Goal: Register for event/course: Sign up to attend an event or enroll in a course

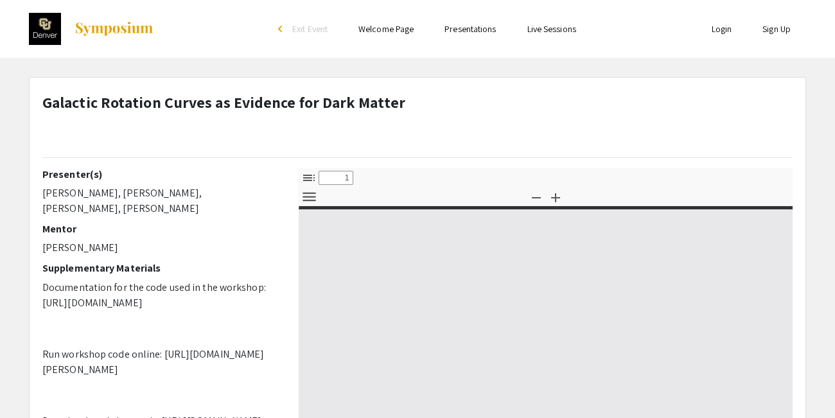
select select "custom"
type input "0"
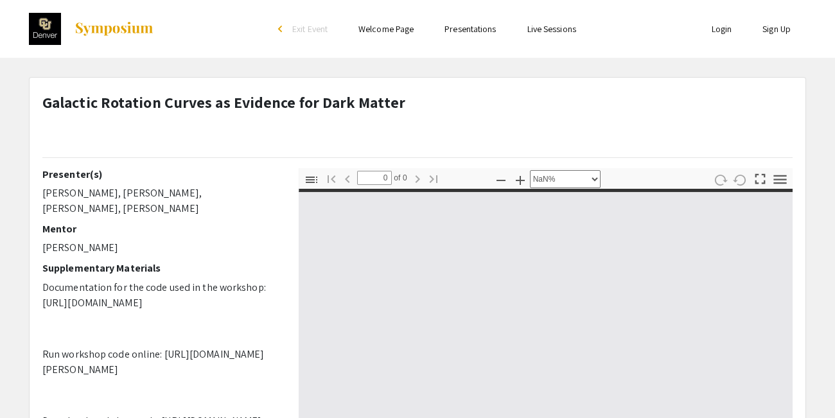
select select "auto"
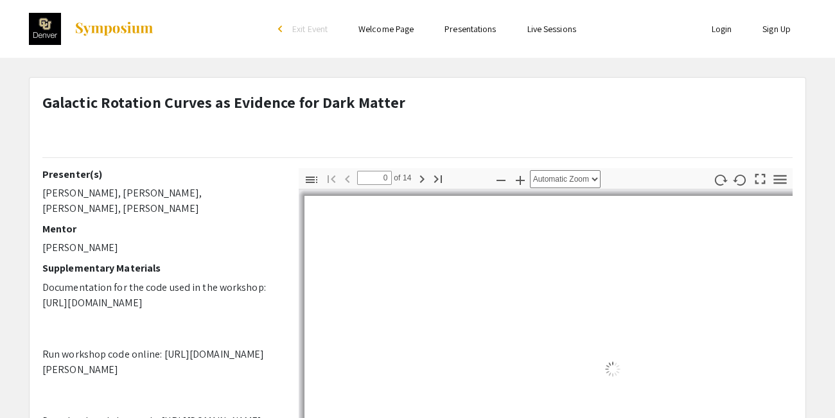
type input "1"
select select "auto"
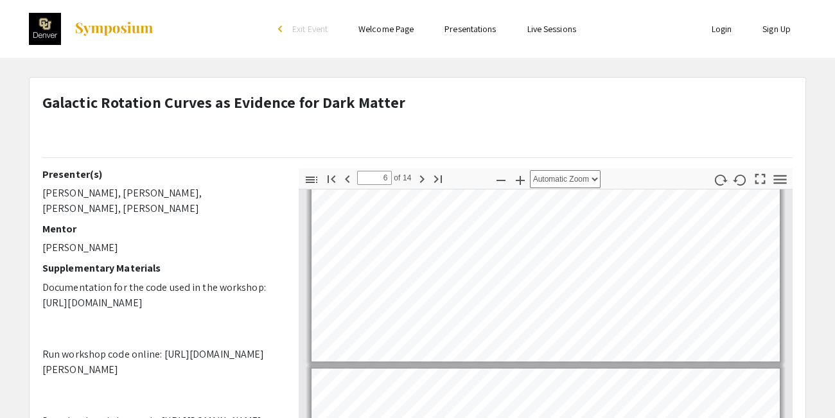
scroll to position [1245, 0]
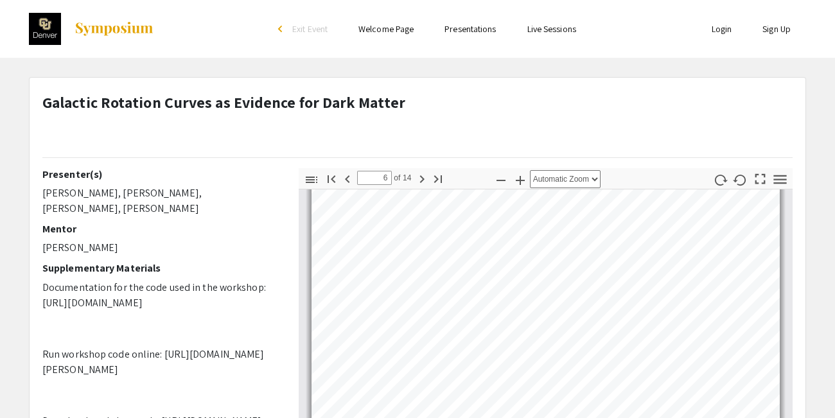
type input "7"
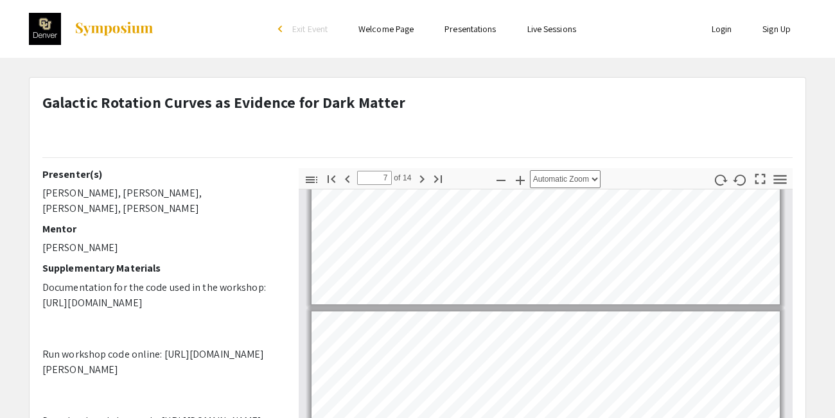
scroll to position [1572, 0]
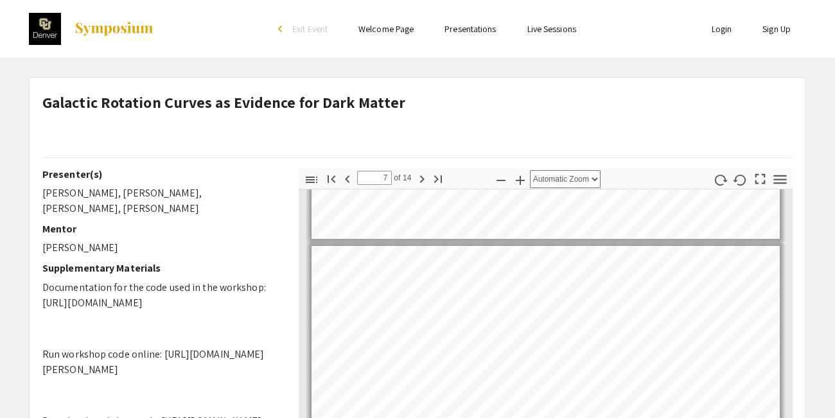
select select "page-width"
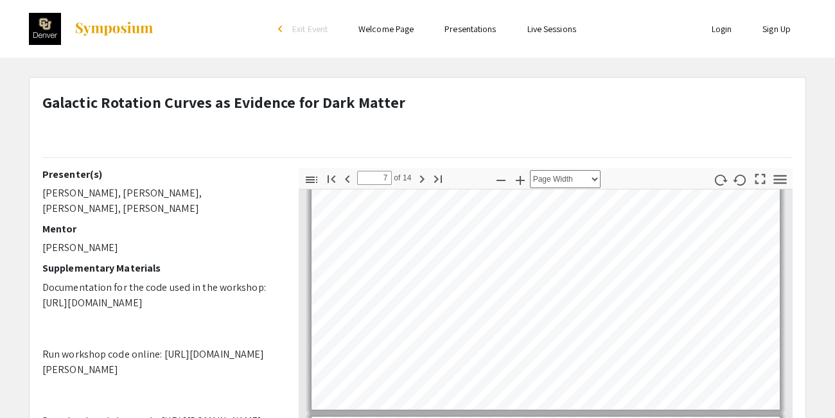
type input "6"
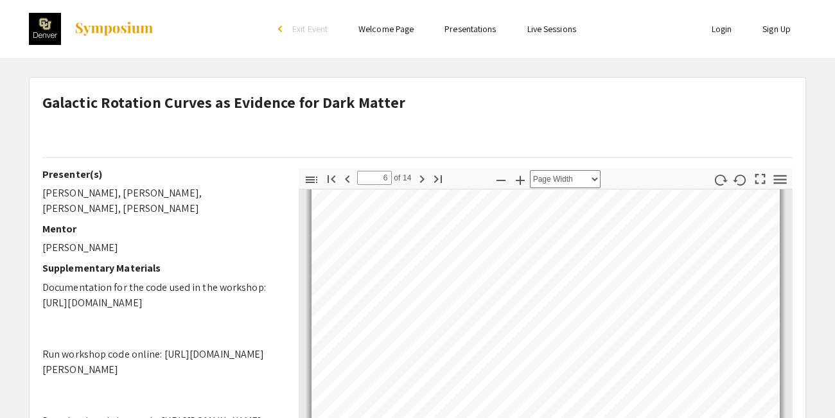
scroll to position [1376, 0]
click at [552, 28] on link "Live Sessions" at bounding box center [551, 29] width 49 height 12
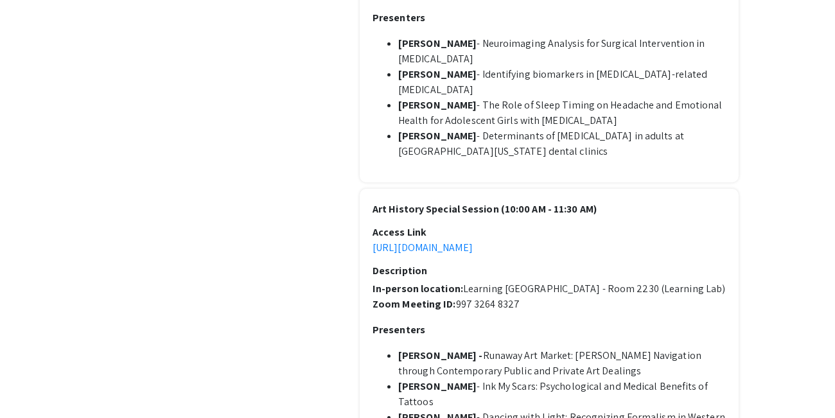
scroll to position [1330, 0]
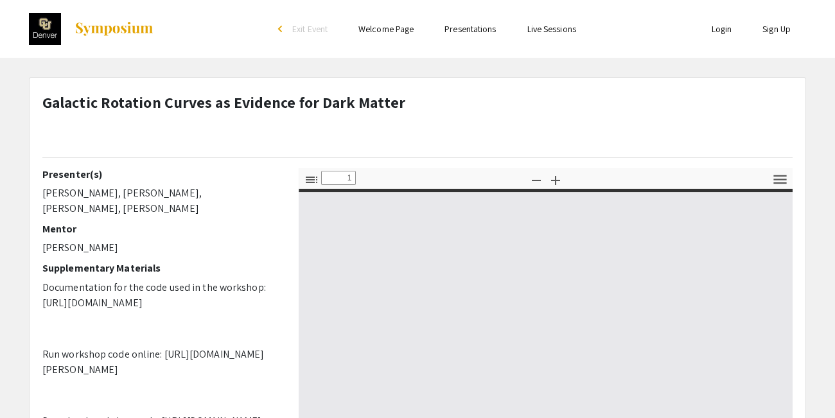
select select "custom"
type input "0"
select select "auto"
type input "1"
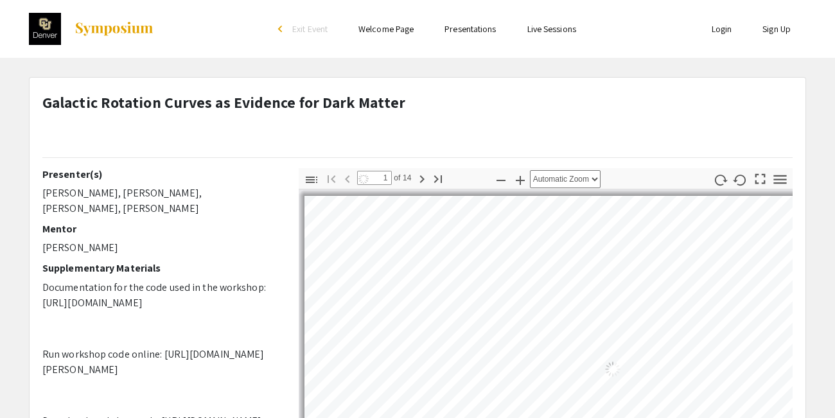
select select "page-width"
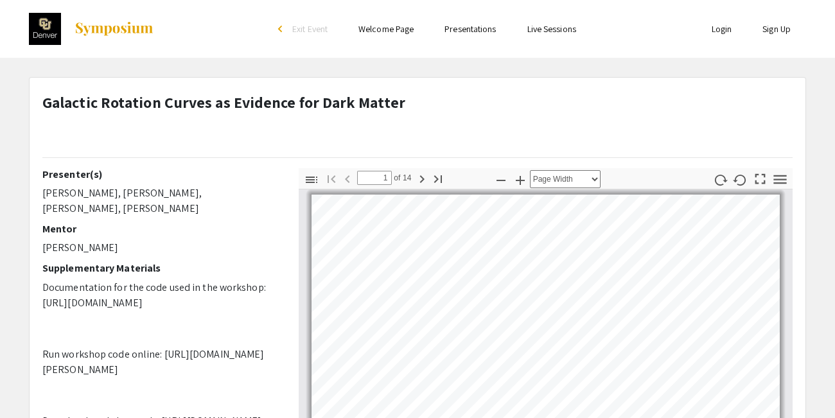
scroll to position [67, 0]
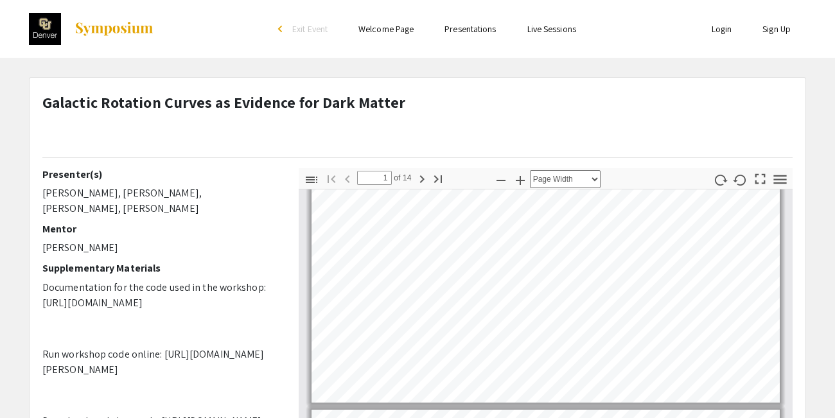
type input "2"
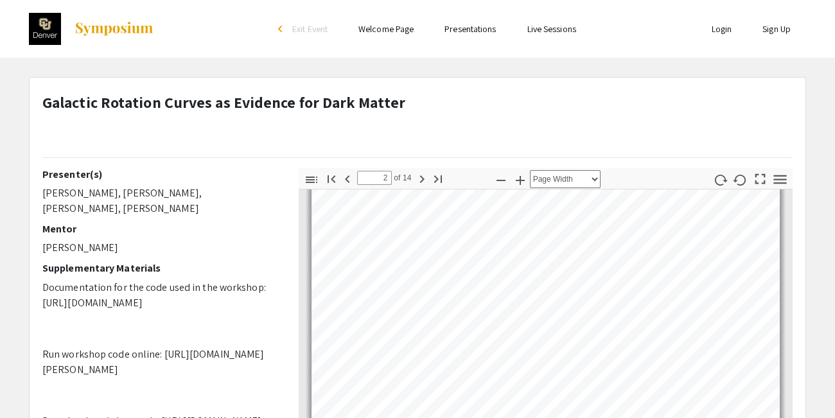
scroll to position [329, 0]
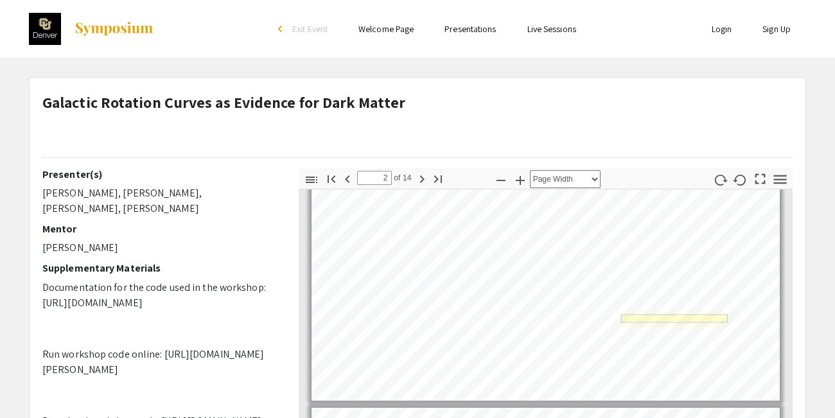
click at [687, 316] on link "Page 2" at bounding box center [674, 318] width 107 height 8
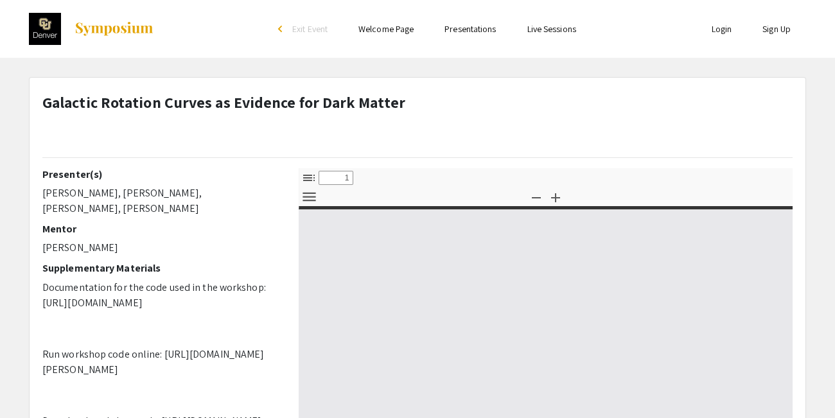
select select "custom"
type input "0"
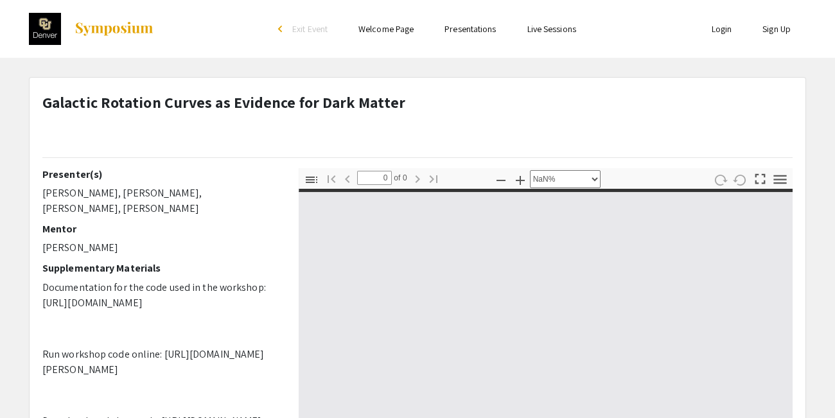
select select "auto"
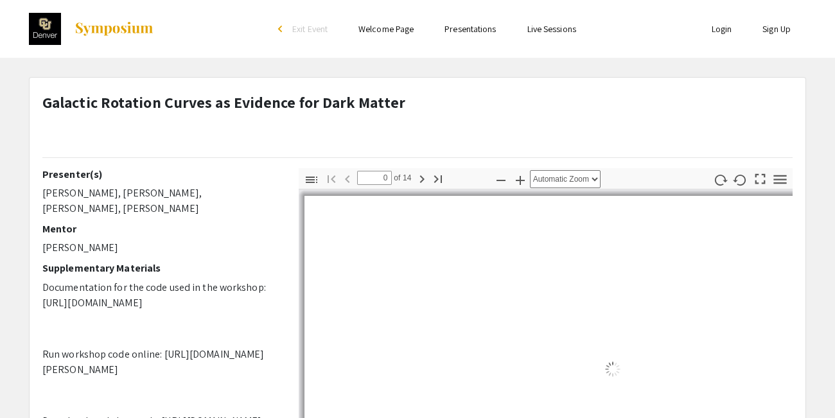
type input "1"
select select "page-width"
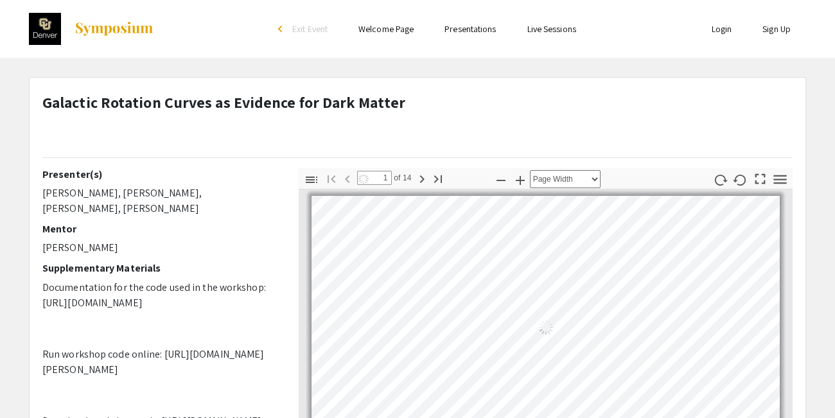
scroll to position [1, 0]
click at [784, 31] on link "Sign Up" at bounding box center [776, 29] width 28 height 12
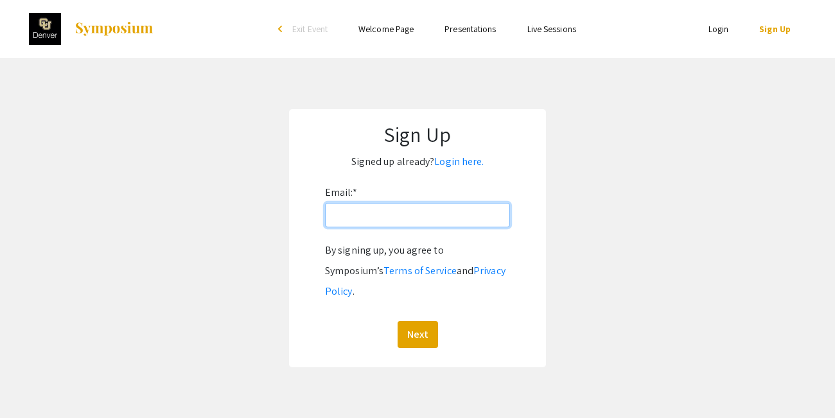
drag, startPoint x: 398, startPoint y: 224, endPoint x: 396, endPoint y: 217, distance: 7.3
click at [396, 217] on input "Email: *" at bounding box center [417, 215] width 185 height 24
type input "baba.chabanis@orange.fr"
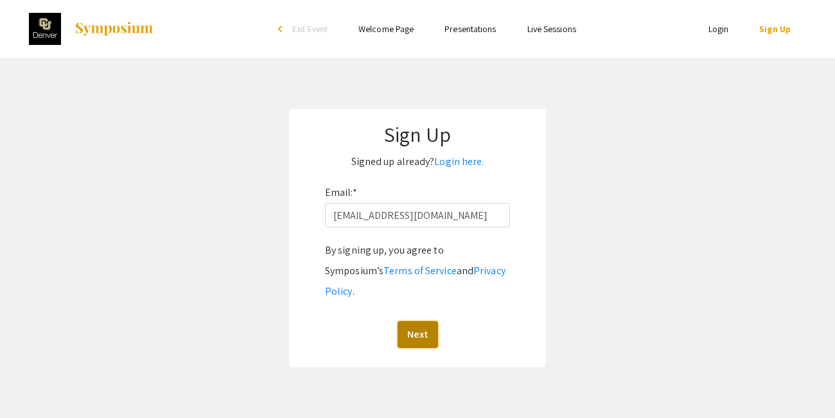
click at [425, 321] on button "Next" at bounding box center [418, 334] width 40 height 27
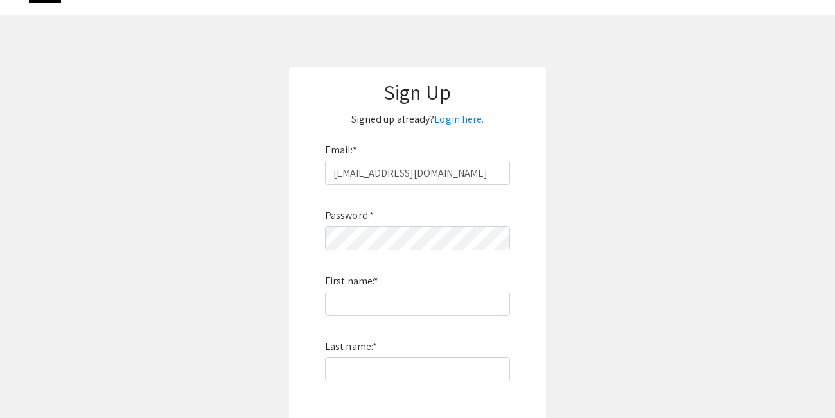
scroll to position [89, 0]
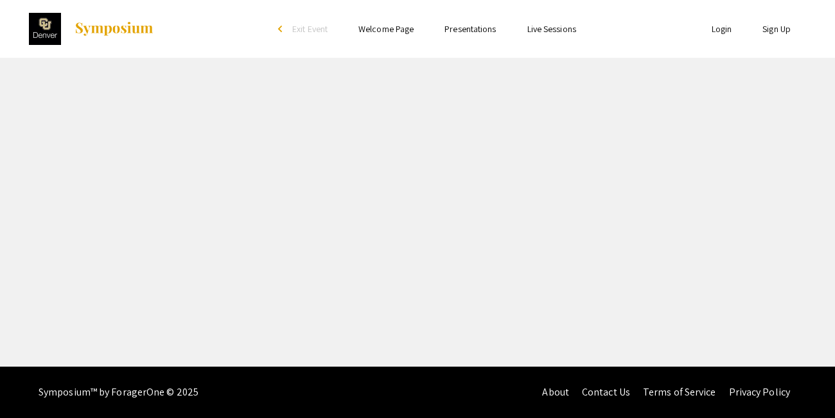
select select "custom"
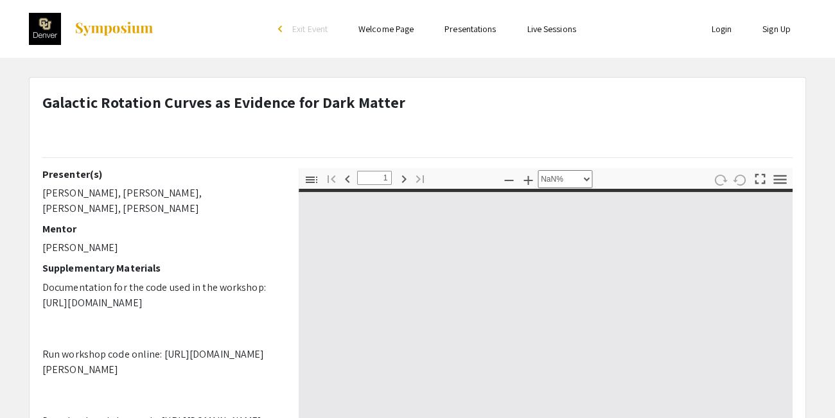
type input "0"
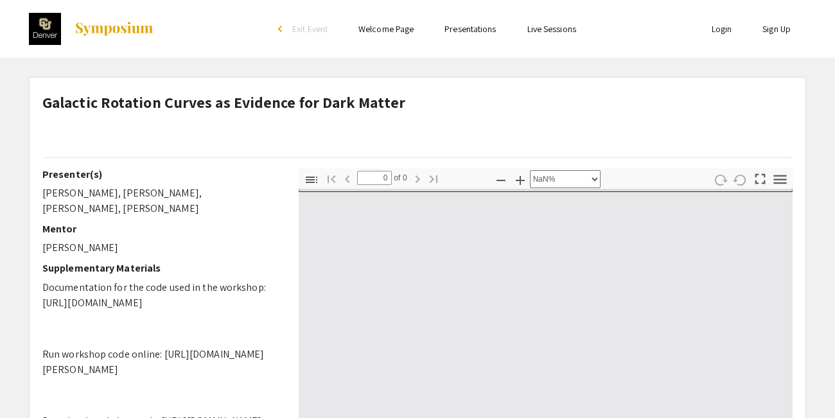
select select "auto"
type input "1"
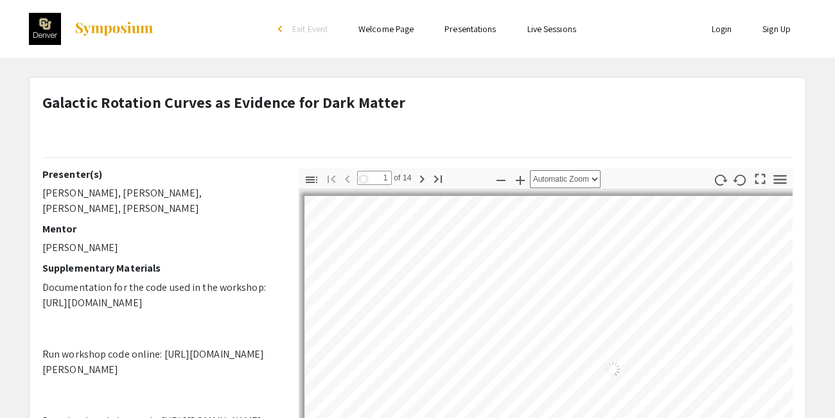
select select "page-width"
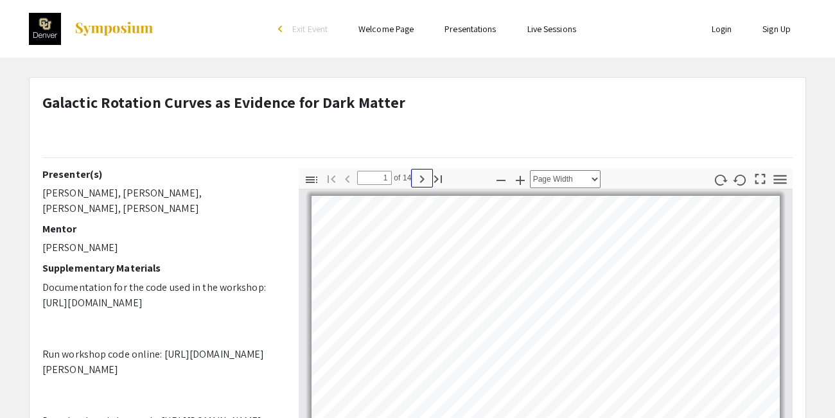
click at [420, 180] on icon "button" at bounding box center [421, 178] width 15 height 15
type input "2"
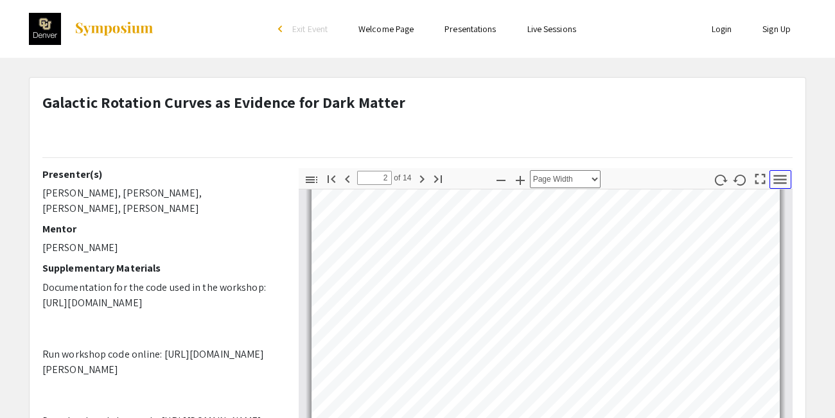
click at [781, 177] on icon "button" at bounding box center [779, 179] width 17 height 17
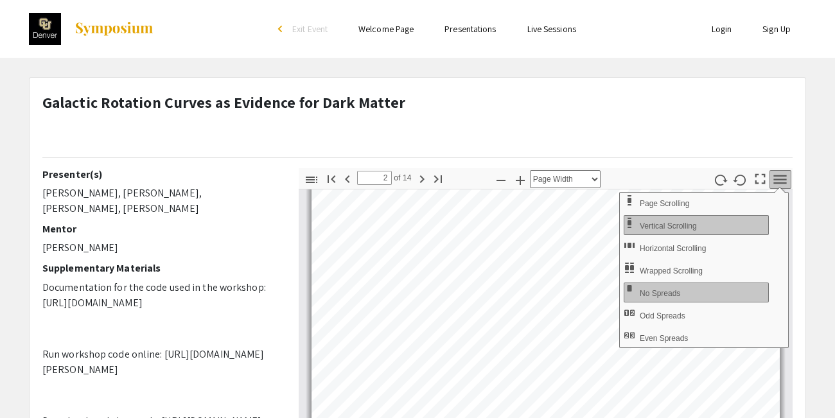
click at [716, 32] on link "Login" at bounding box center [722, 29] width 21 height 12
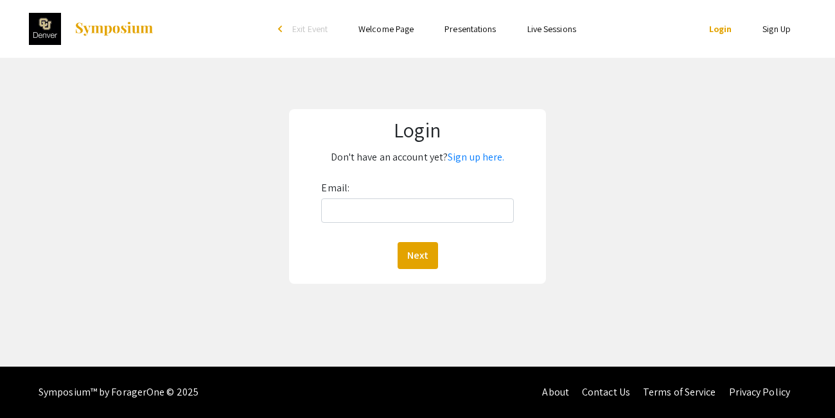
click at [392, 31] on link "Welcome Page" at bounding box center [385, 29] width 55 height 12
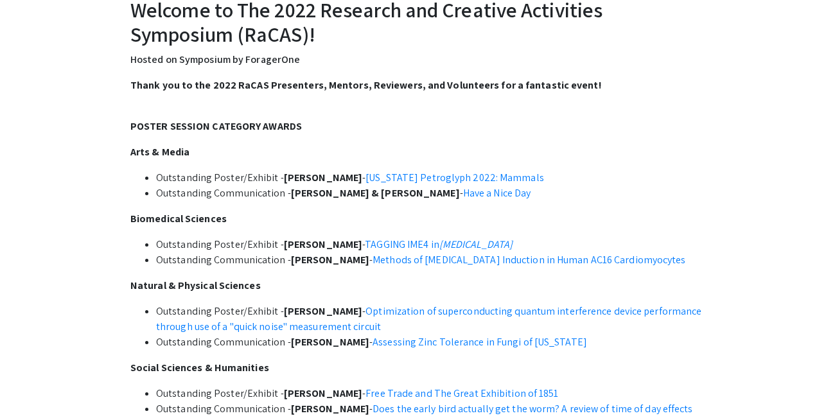
scroll to position [443, 0]
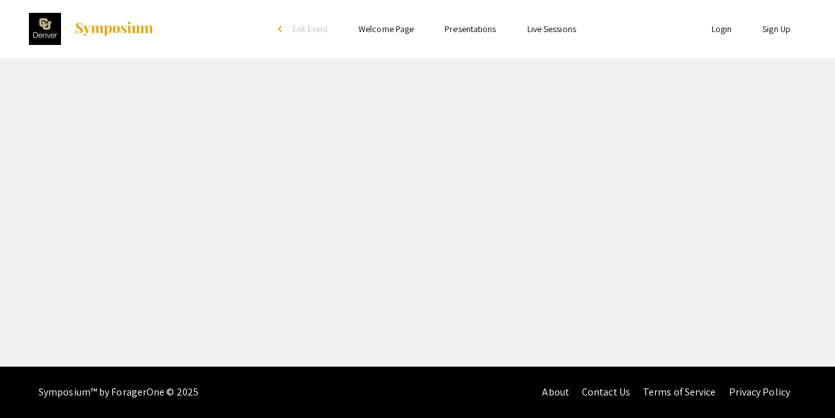
select select "custom"
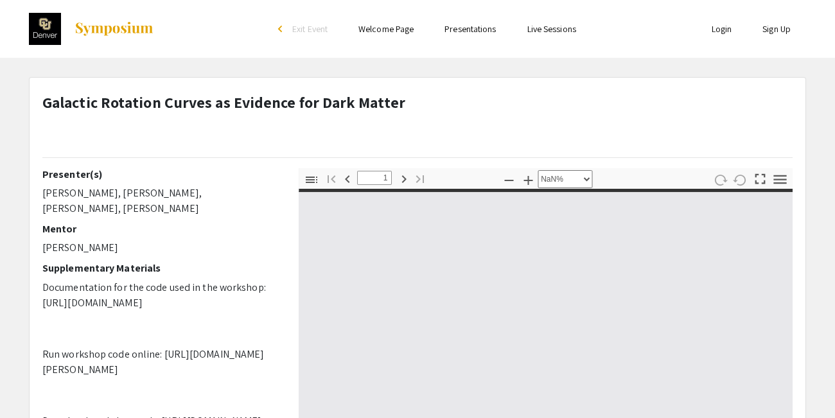
type input "0"
select select "auto"
type input "1"
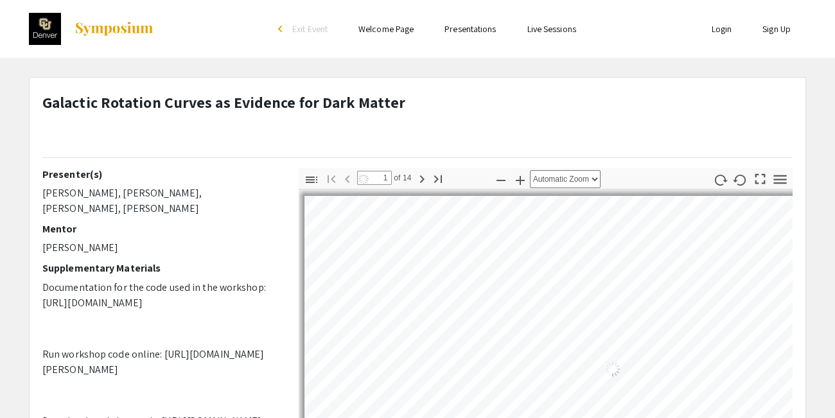
select select "page-width"
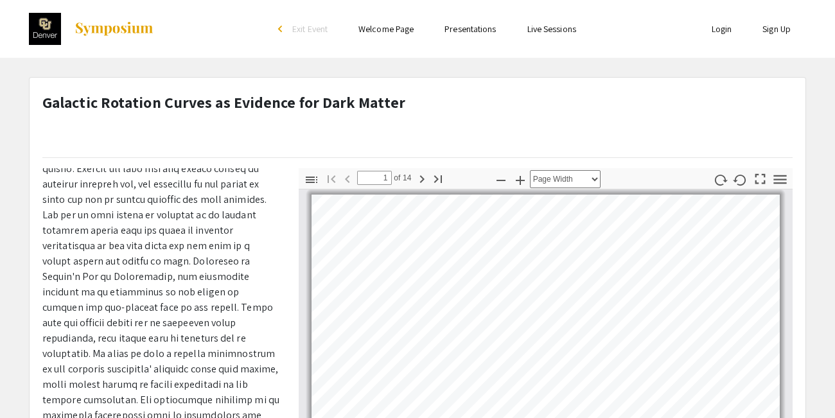
scroll to position [425, 0]
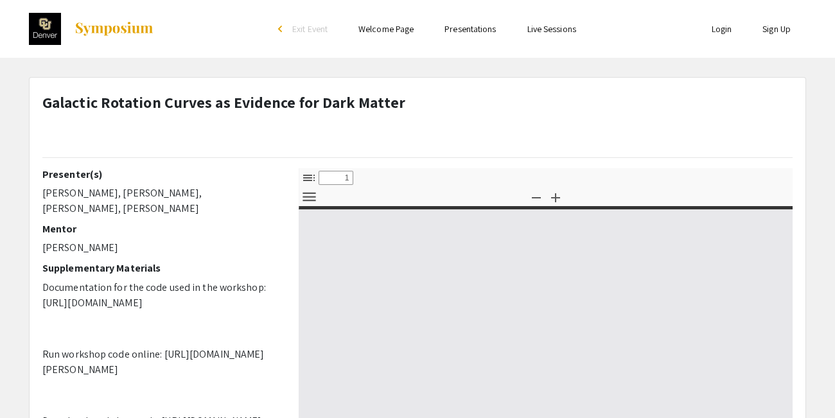
select select "custom"
type input "0"
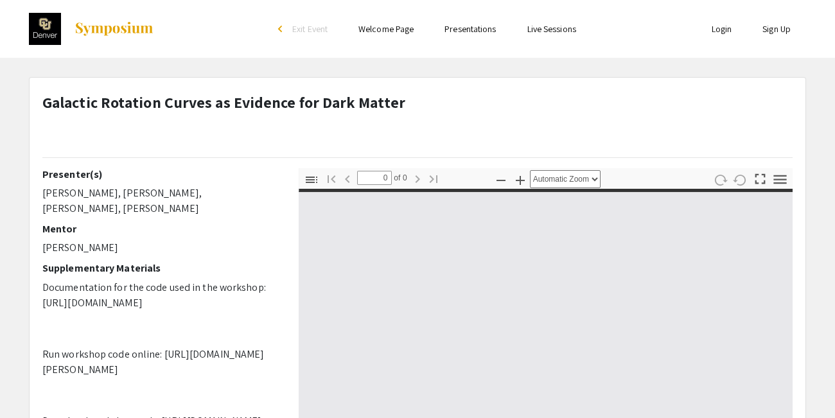
select select "custom"
